Goal: Task Accomplishment & Management: Manage account settings

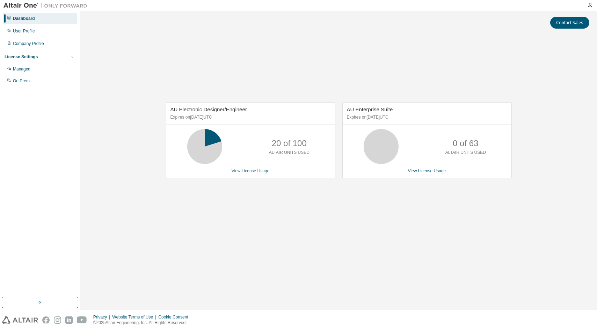
click at [246, 170] on link "View License Usage" at bounding box center [250, 171] width 38 height 5
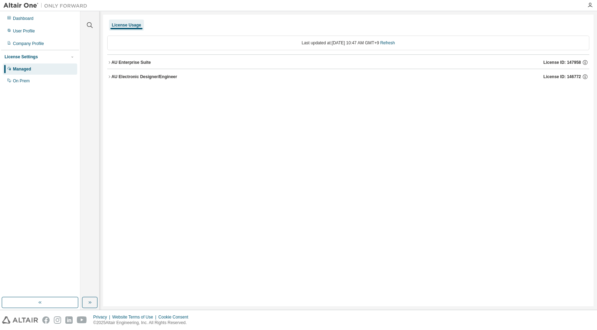
click at [108, 77] on icon "button" at bounding box center [109, 77] width 4 height 4
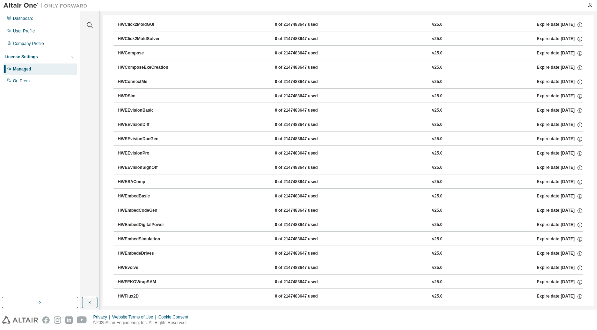
scroll to position [279, 0]
